Goal: Navigation & Orientation: Find specific page/section

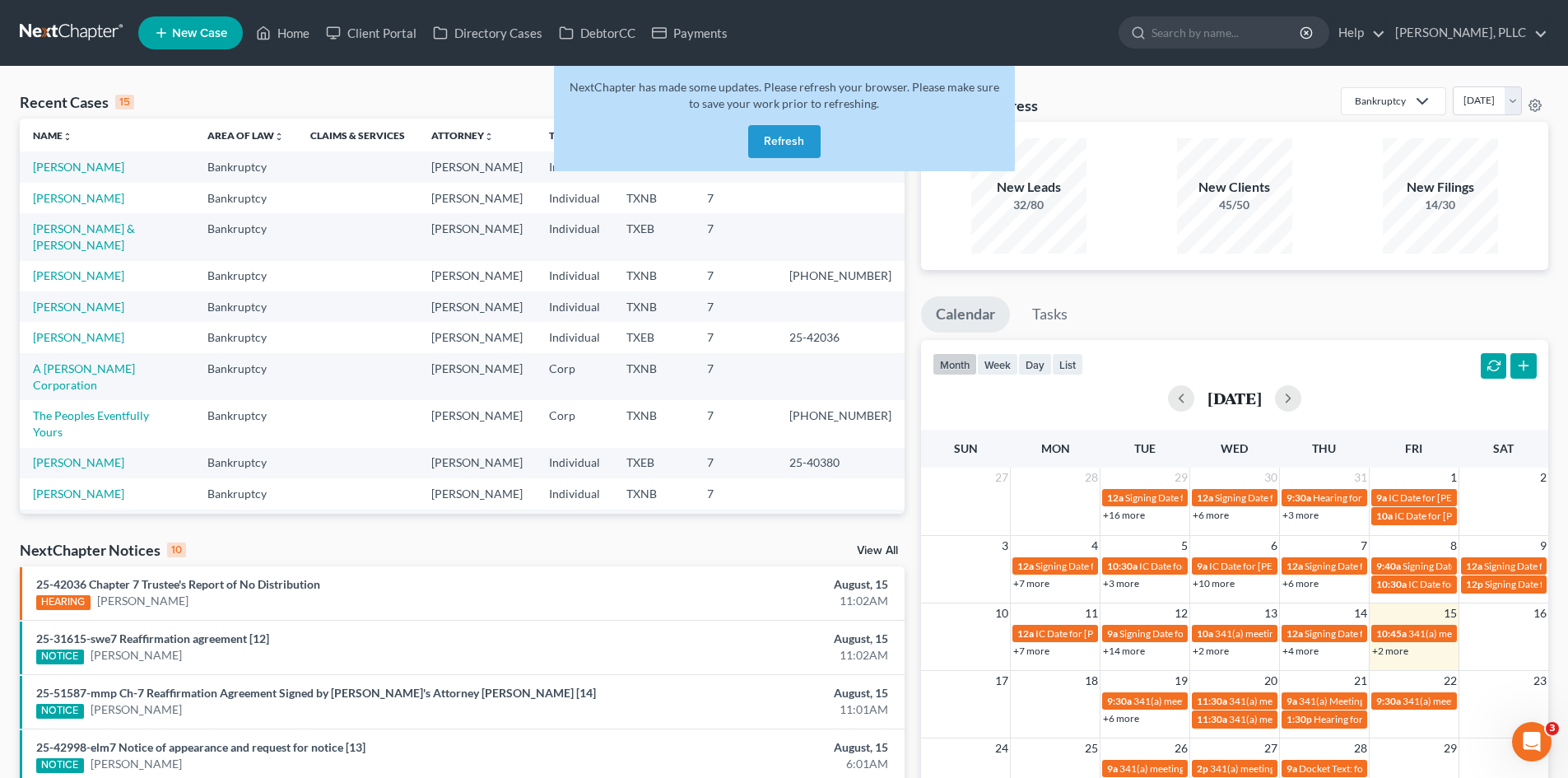
click at [786, 151] on button "Refresh" at bounding box center [784, 141] width 73 height 33
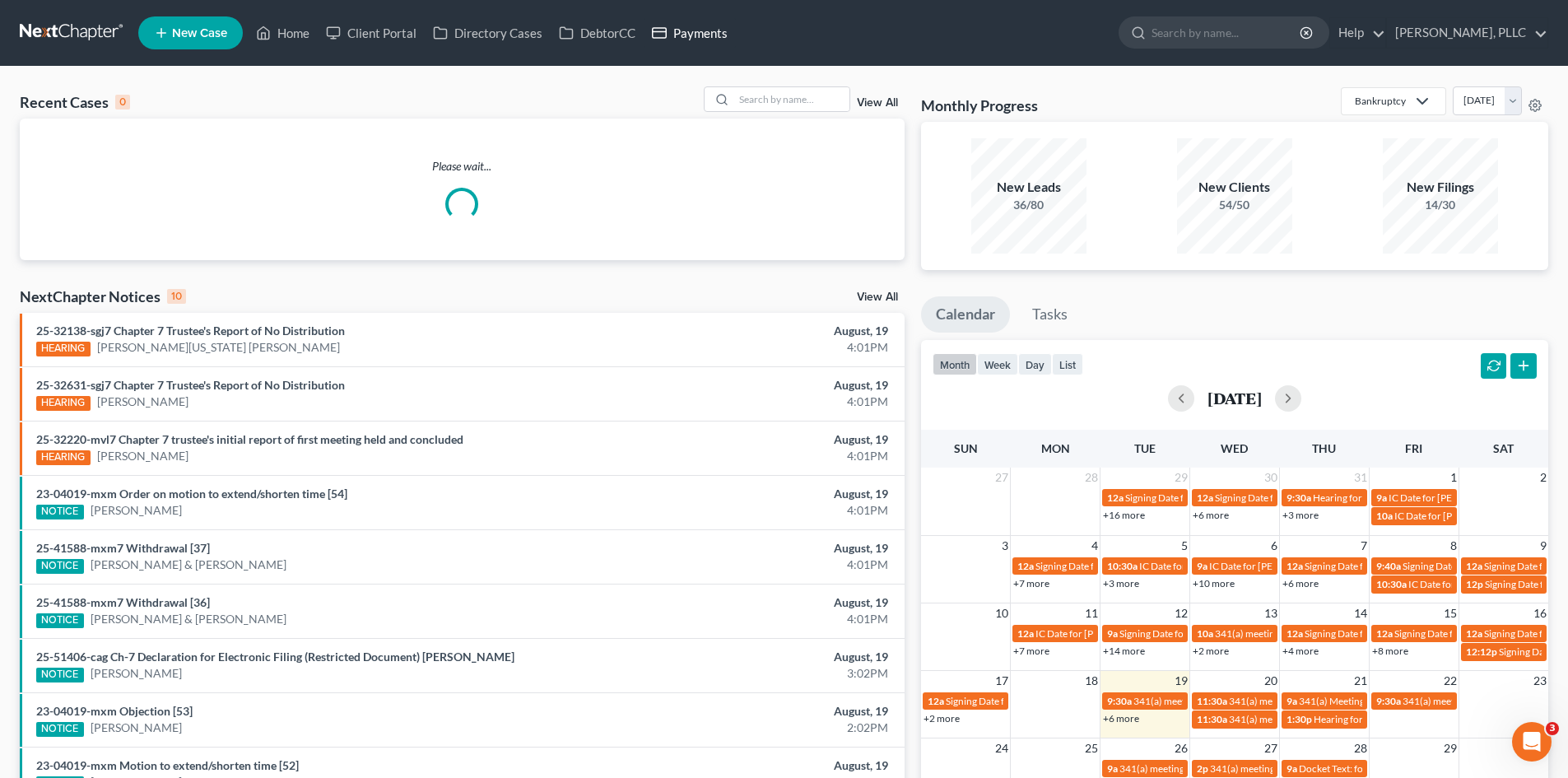
click at [697, 34] on link "Payments" at bounding box center [689, 32] width 92 height 29
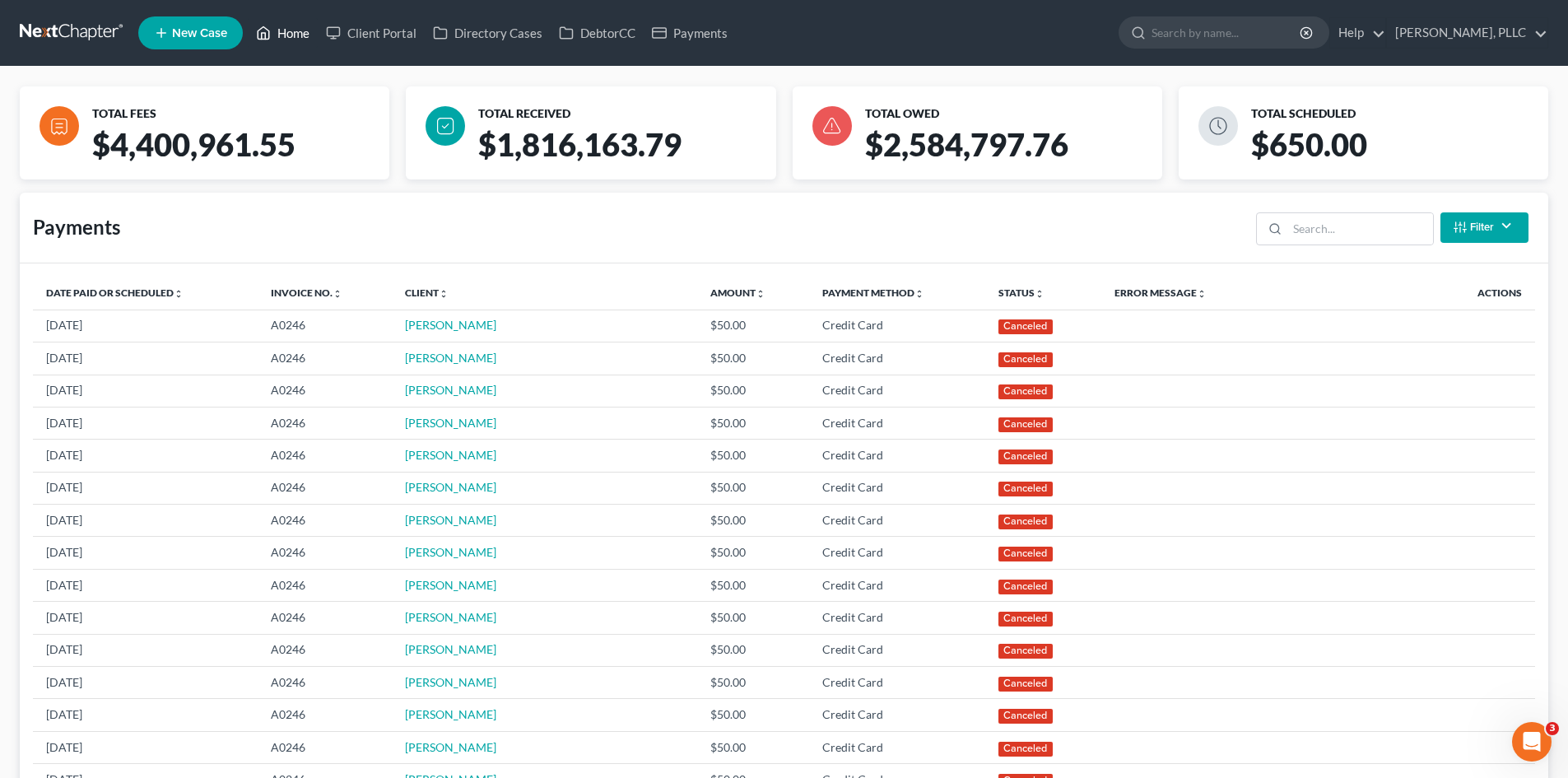
click at [275, 46] on link "Home" at bounding box center [282, 32] width 70 height 29
